Goal: Transaction & Acquisition: Purchase product/service

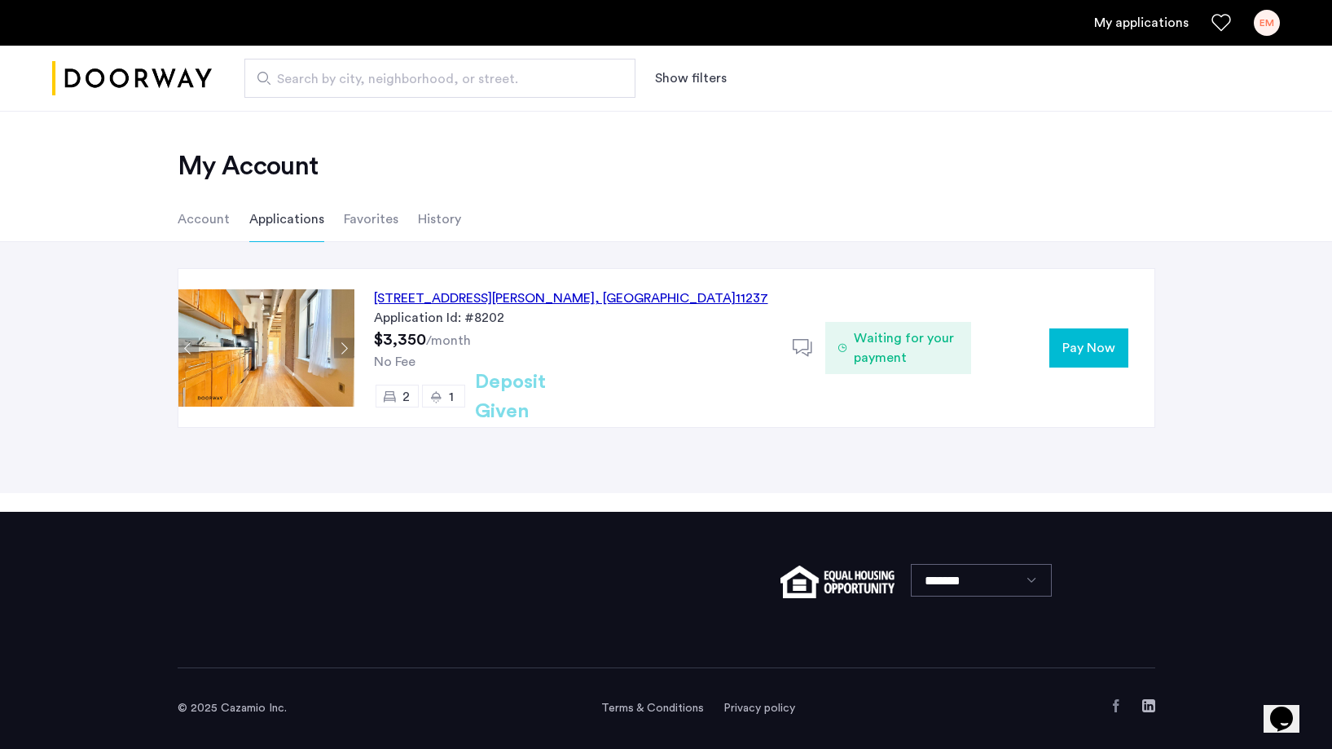
click at [1093, 352] on span "Pay Now" at bounding box center [1088, 348] width 53 height 20
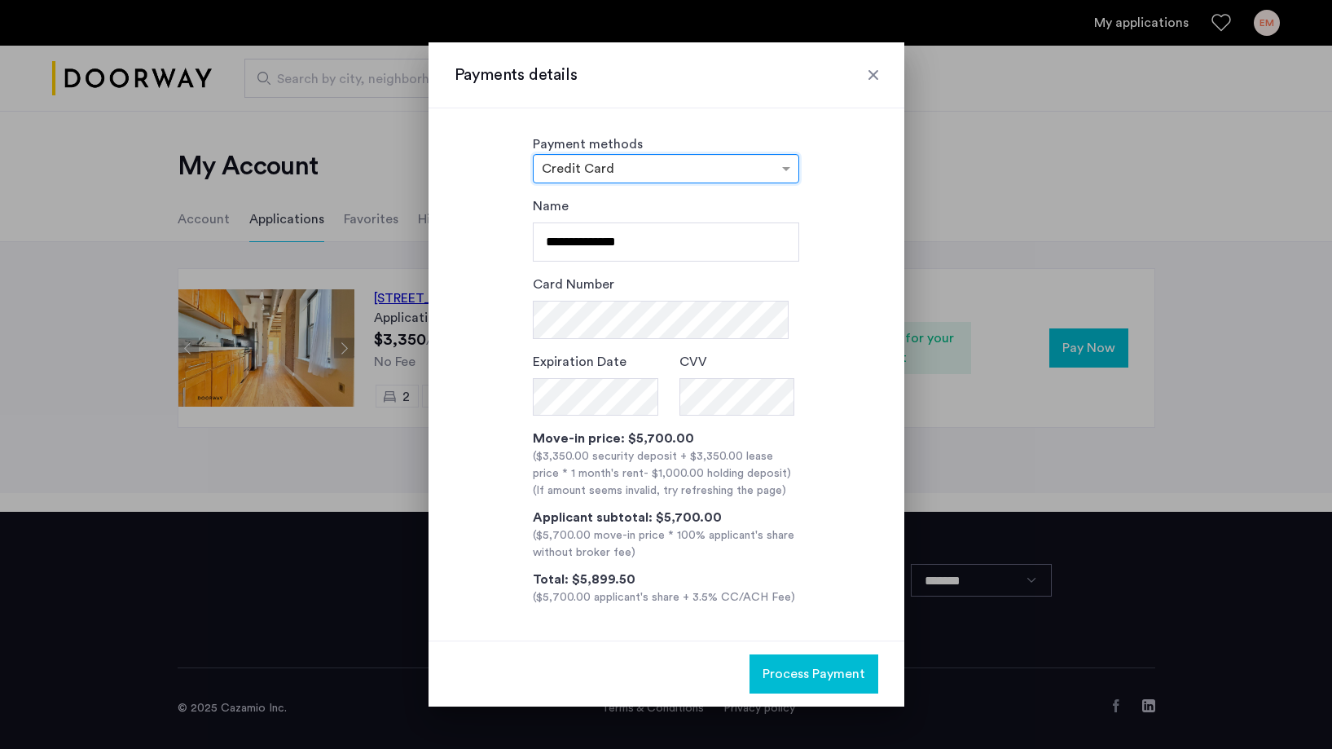
click at [744, 154] on div "× Credit Card" at bounding box center [666, 168] width 266 height 29
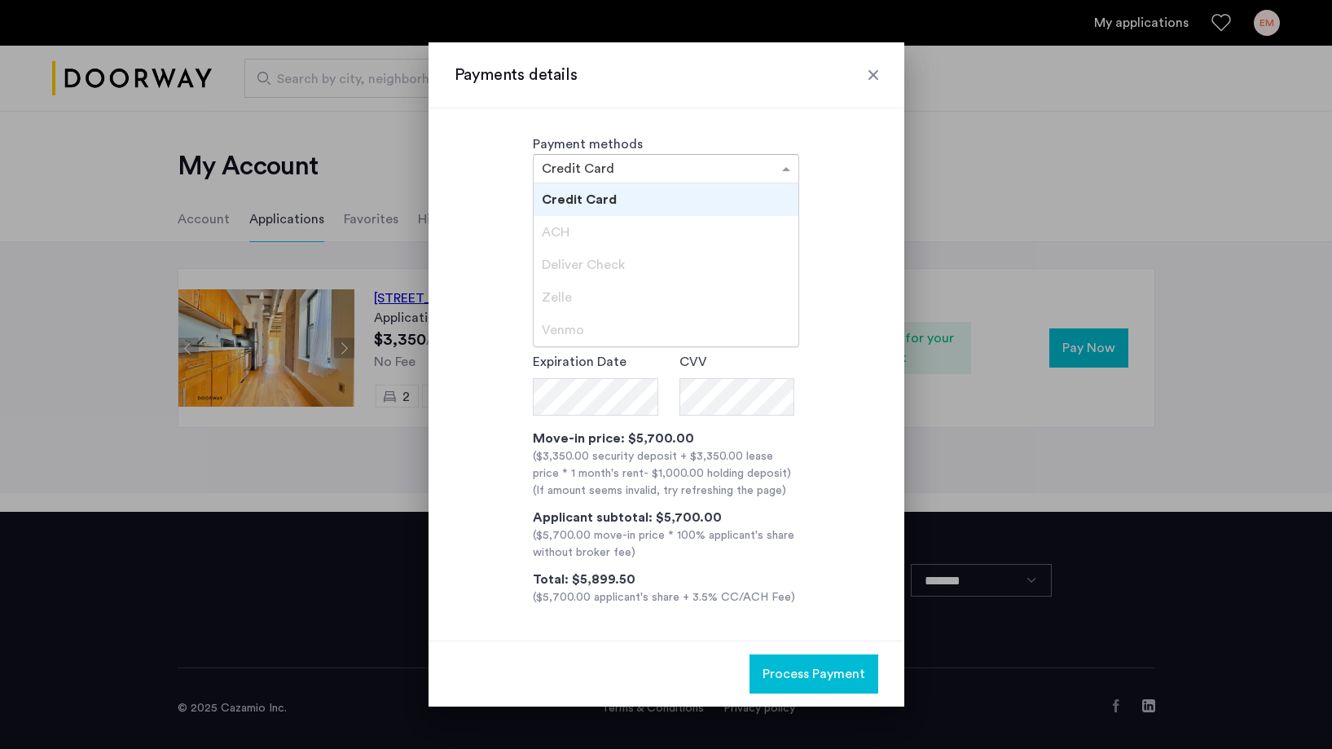
click at [595, 228] on div "ACH" at bounding box center [666, 232] width 265 height 33
click at [560, 207] on div "Credit Card" at bounding box center [666, 199] width 265 height 33
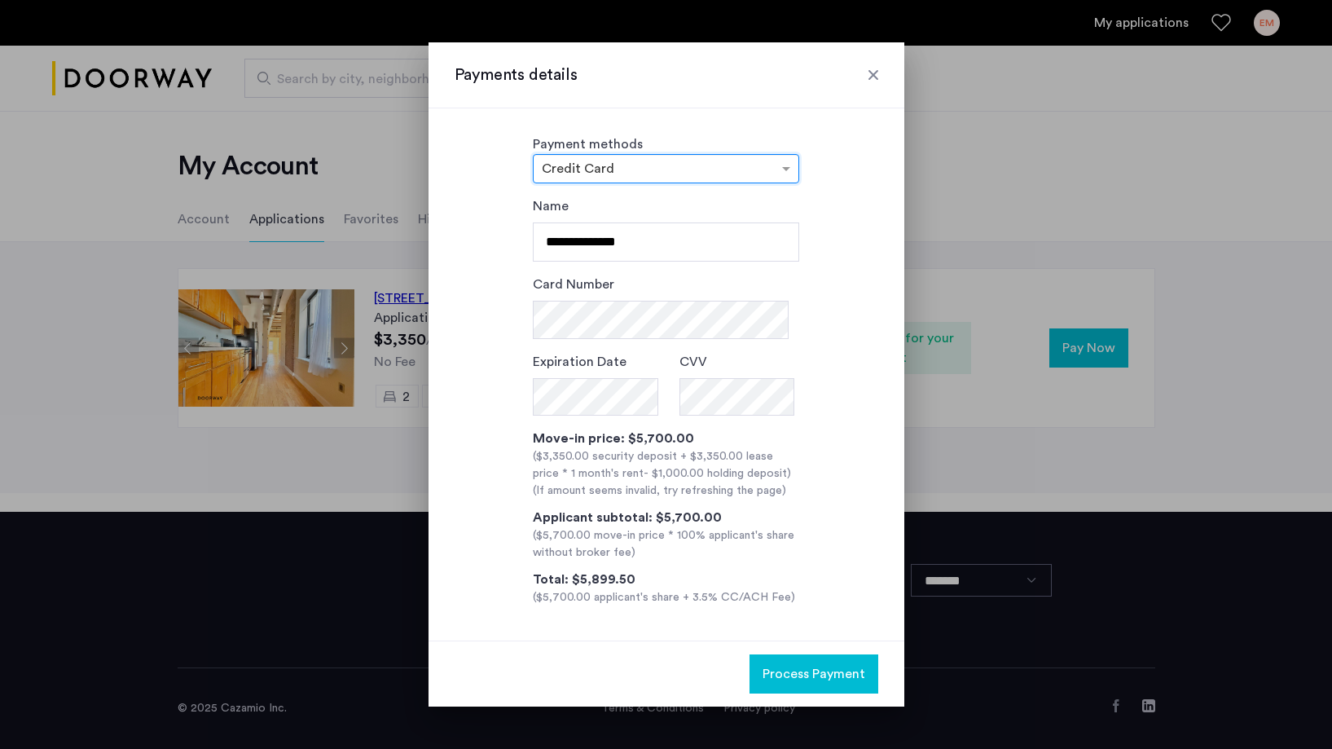
click at [603, 172] on input "text" at bounding box center [650, 170] width 216 height 11
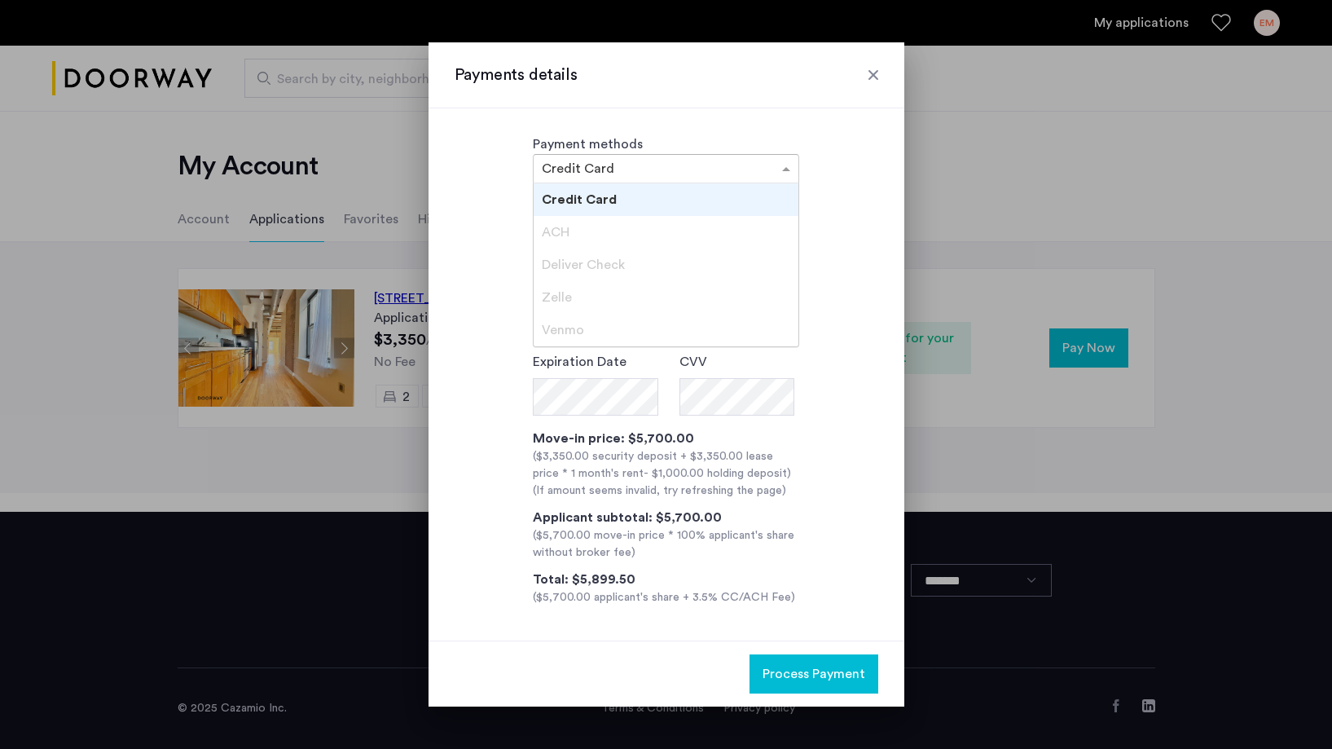
click at [562, 292] on span "Zelle" at bounding box center [557, 297] width 30 height 13
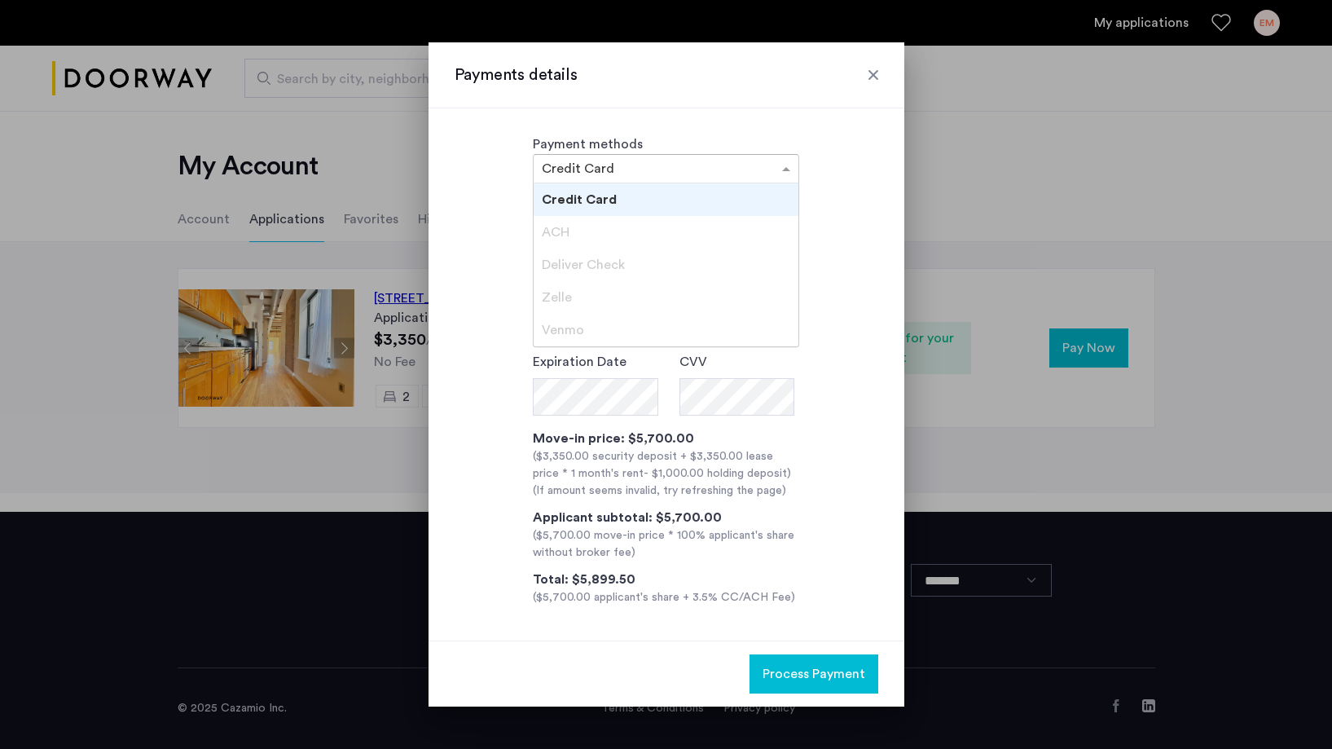
click at [569, 294] on span "Zelle" at bounding box center [557, 297] width 30 height 13
click at [561, 231] on span "ACH" at bounding box center [556, 232] width 28 height 13
click at [553, 281] on div "Zelle" at bounding box center [666, 297] width 265 height 33
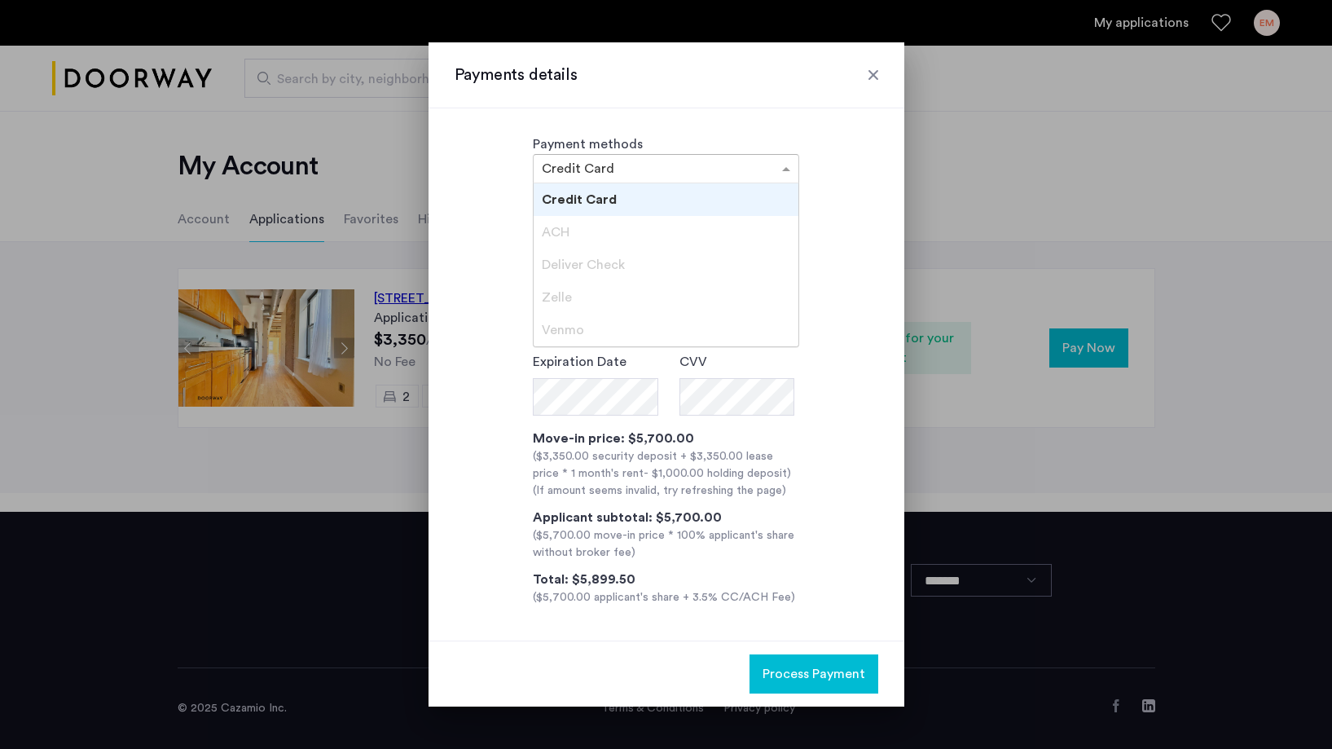
click at [553, 296] on span "Zelle" at bounding box center [557, 297] width 30 height 13
click at [482, 290] on div "**********" at bounding box center [667, 400] width 424 height 409
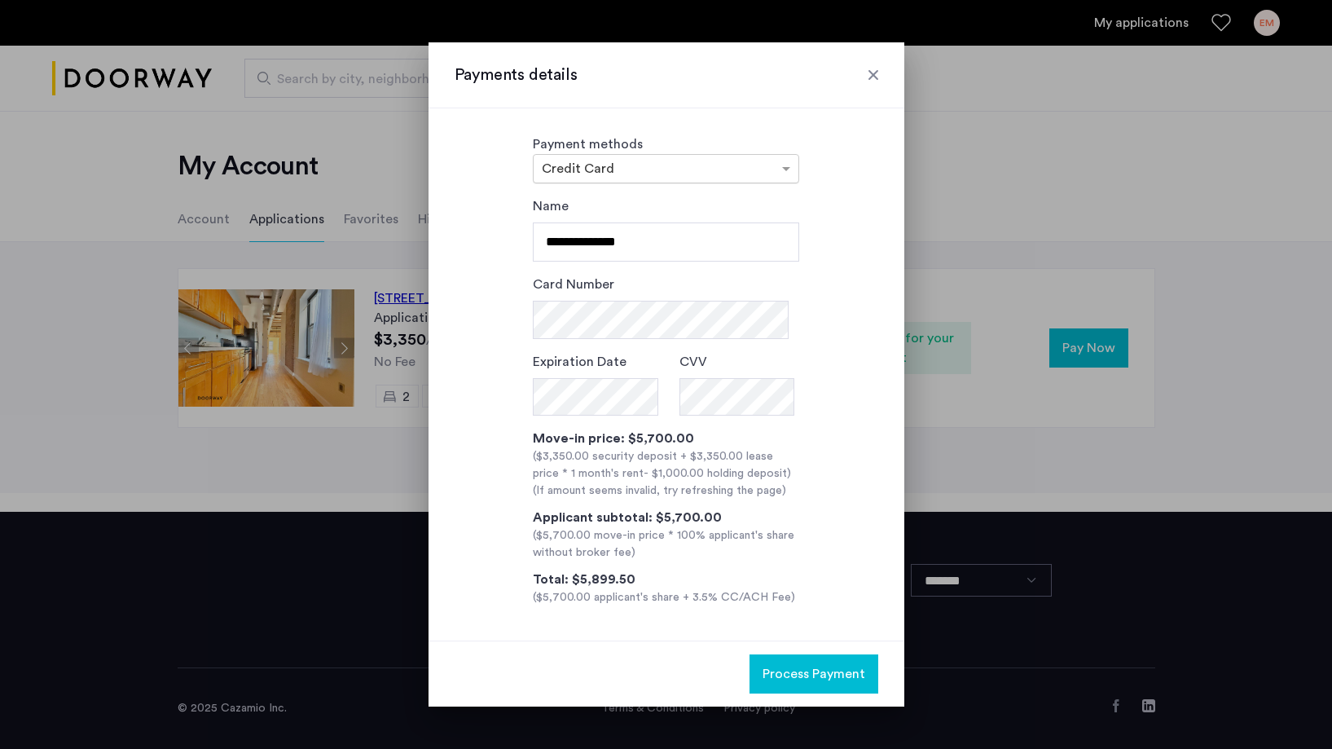
click at [629, 155] on div "× Credit Card" at bounding box center [666, 168] width 266 height 29
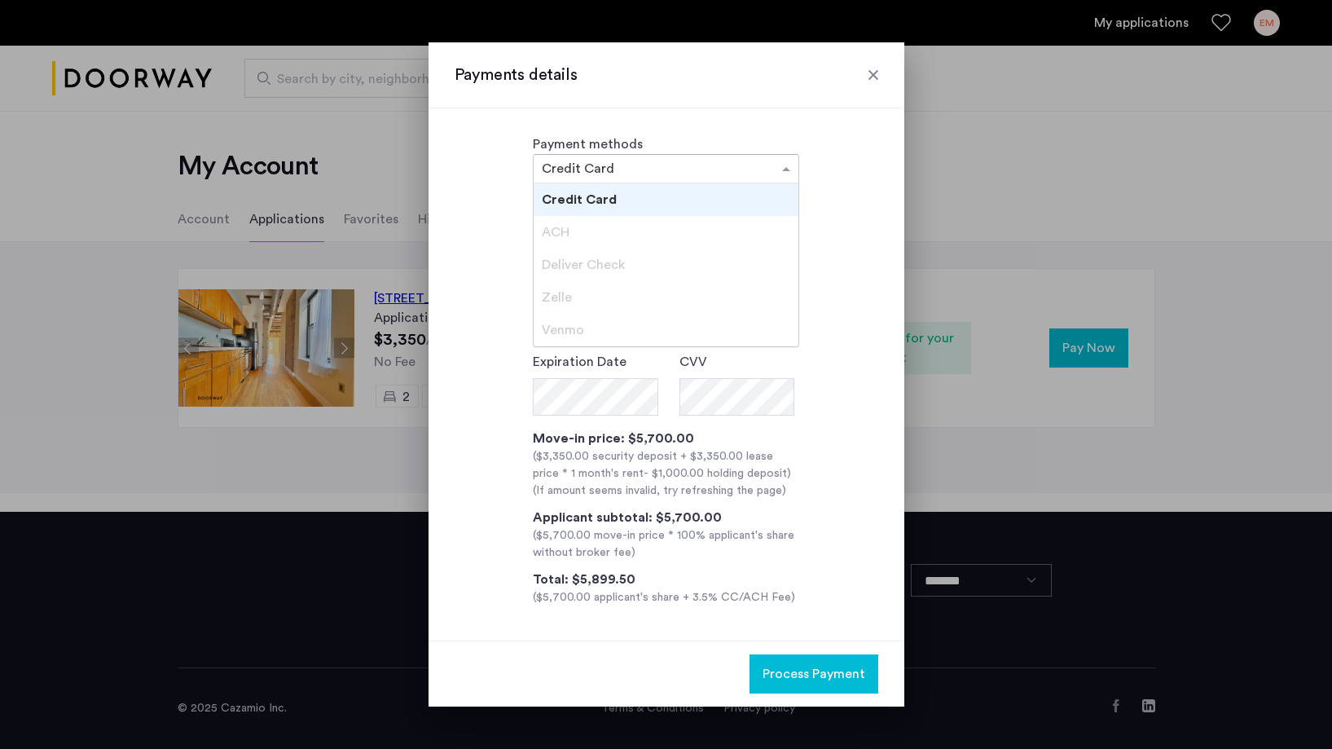
click at [480, 187] on div "**********" at bounding box center [666, 373] width 476 height 531
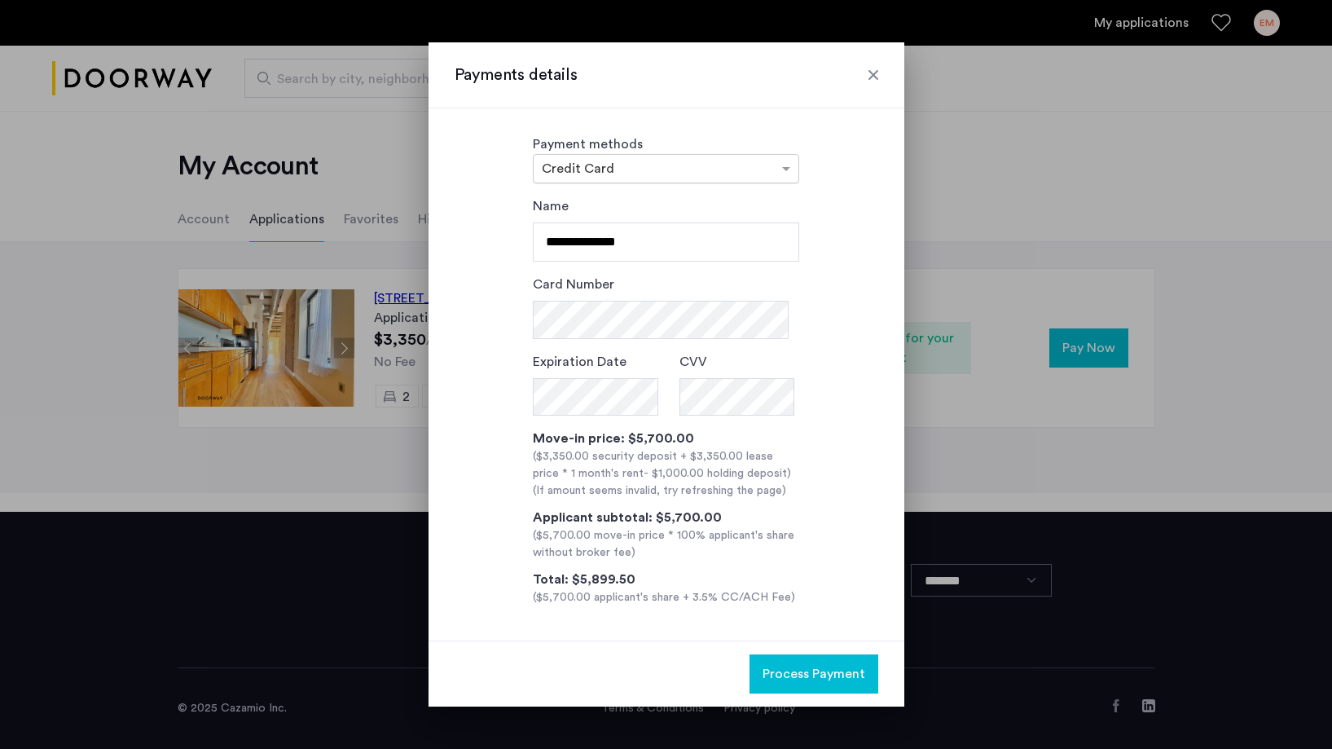
click at [580, 172] on input "text" at bounding box center [650, 170] width 216 height 11
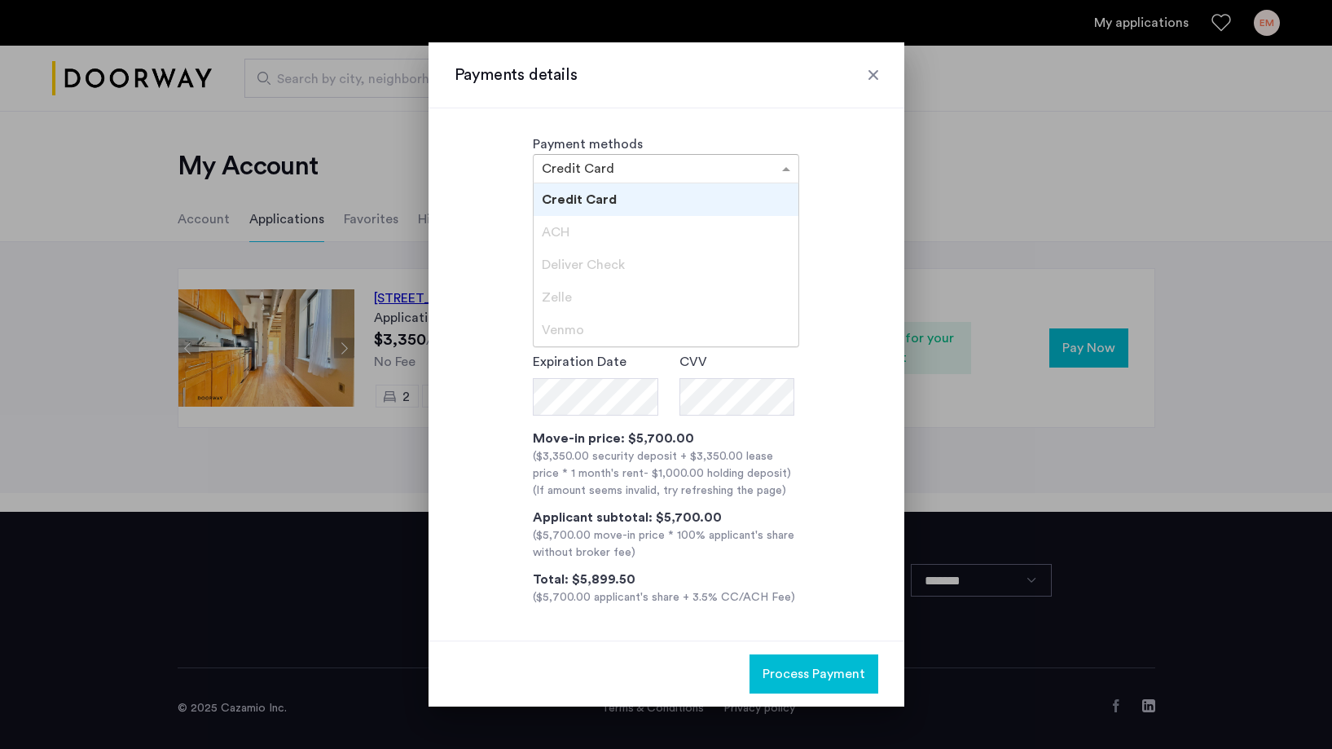
click at [496, 418] on div "**********" at bounding box center [667, 400] width 424 height 409
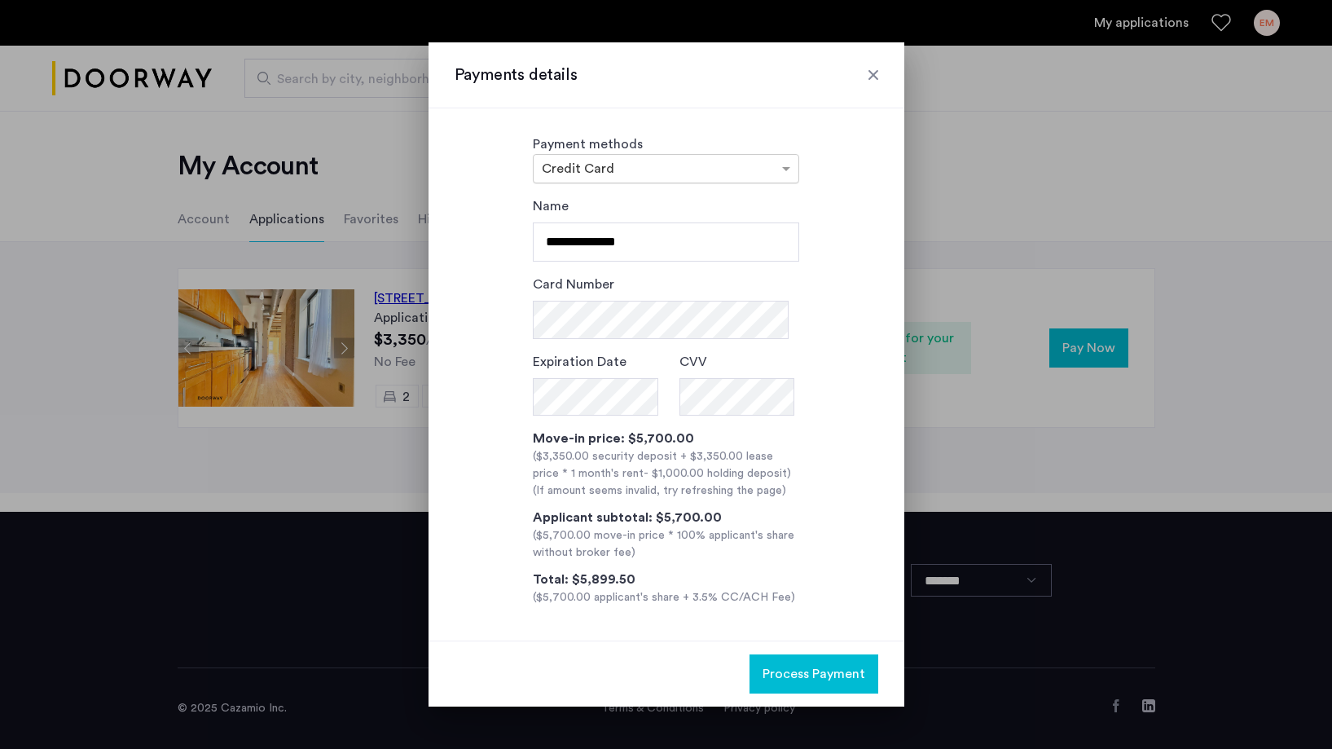
click at [665, 169] on input "text" at bounding box center [650, 170] width 216 height 11
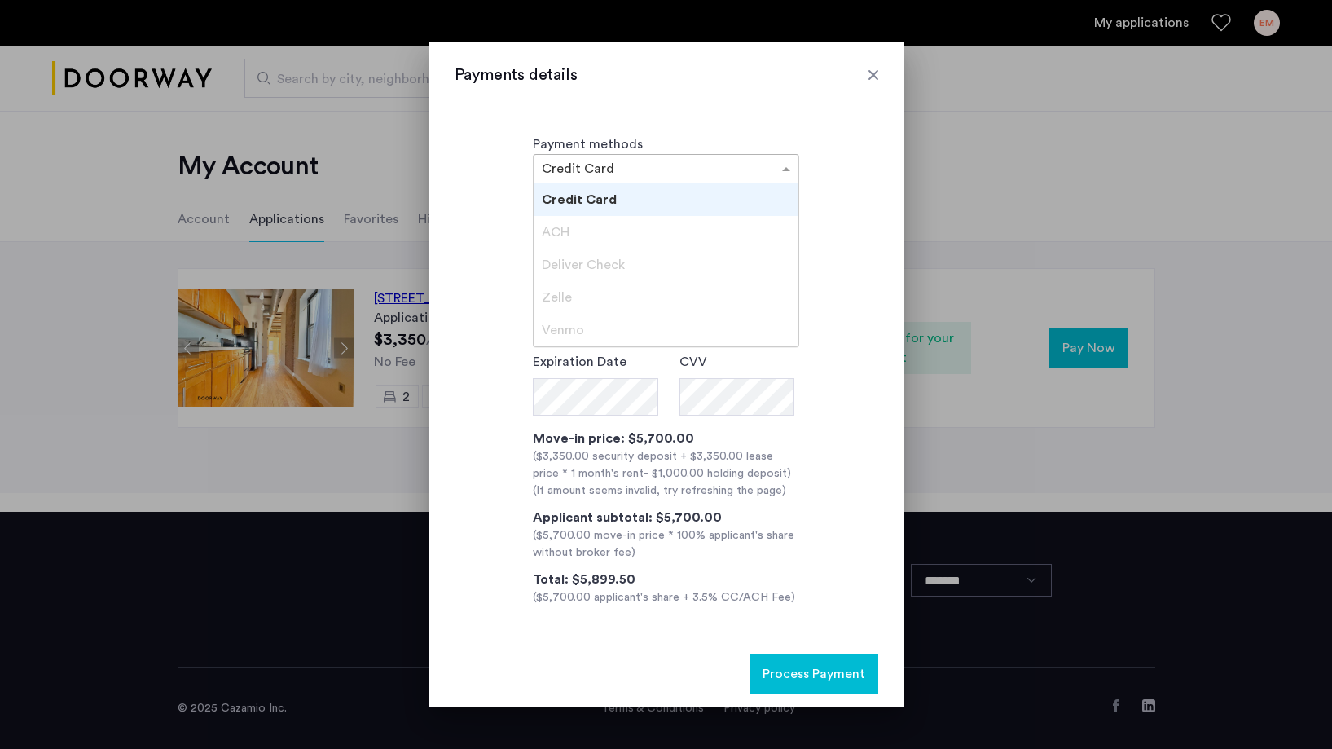
click at [469, 178] on div "Payment methods × Credit Card Credit Card ACH Deliver Check Zelle Venmo" at bounding box center [667, 158] width 424 height 49
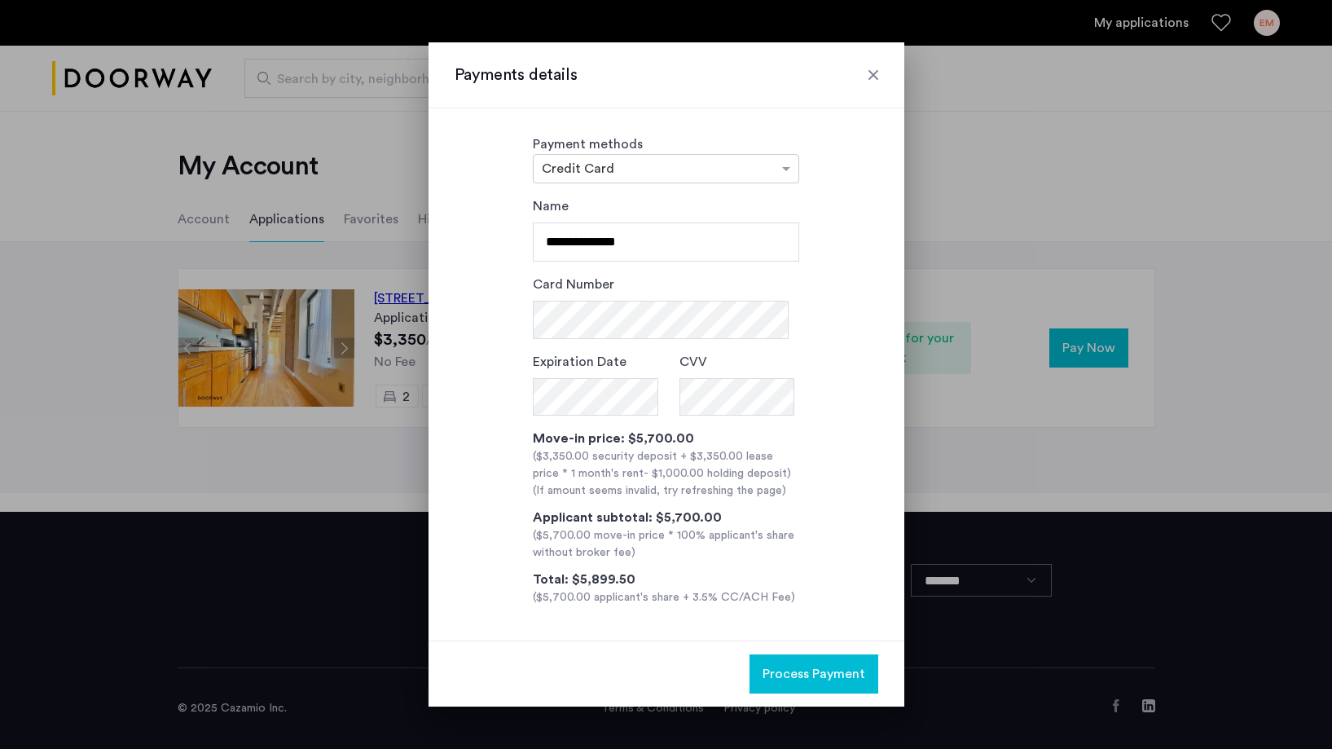
click at [882, 66] on div "Payments details" at bounding box center [666, 75] width 476 height 66
click at [867, 72] on div at bounding box center [873, 75] width 16 height 16
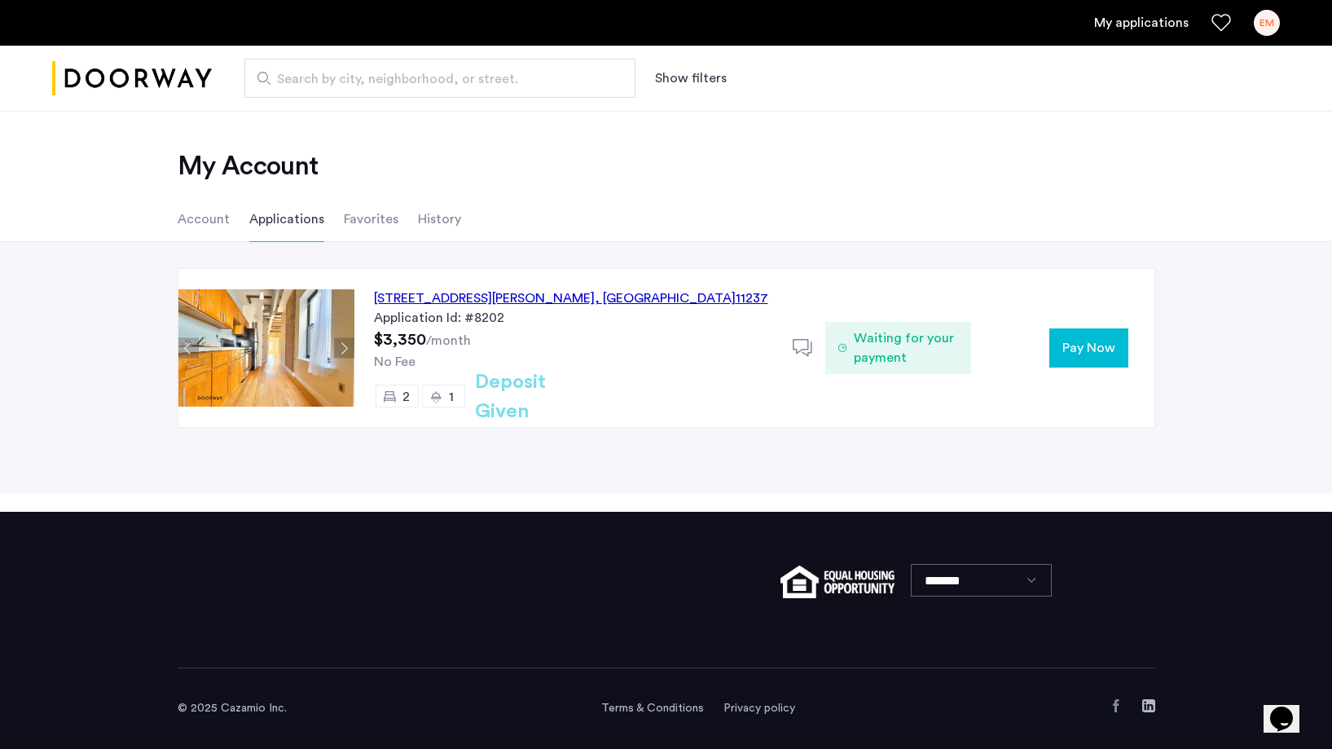
click at [883, 348] on span "Waiting for your payment" at bounding box center [906, 347] width 105 height 39
click at [1089, 341] on span "Pay Now" at bounding box center [1088, 348] width 53 height 20
